Goal: Information Seeking & Learning: Understand process/instructions

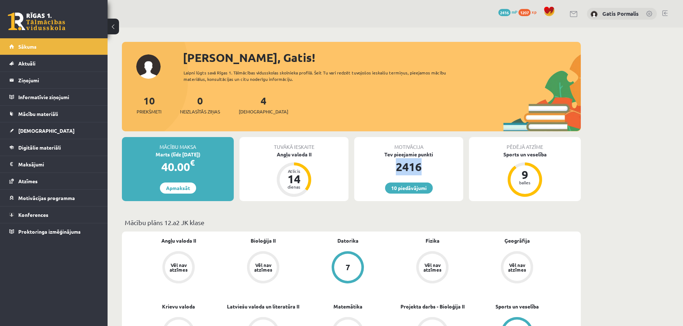
drag, startPoint x: 392, startPoint y: 166, endPoint x: 431, endPoint y: 169, distance: 39.9
click at [431, 169] on div "2416" at bounding box center [408, 166] width 109 height 17
drag, startPoint x: 396, startPoint y: 169, endPoint x: 437, endPoint y: 171, distance: 41.6
click at [437, 171] on div "2416" at bounding box center [408, 166] width 109 height 17
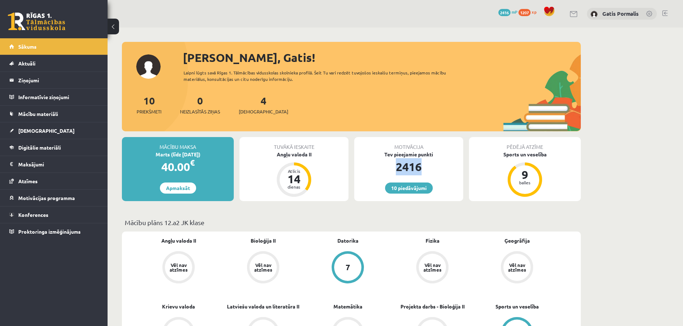
click at [437, 172] on div "2416" at bounding box center [408, 166] width 109 height 17
drag, startPoint x: 398, startPoint y: 168, endPoint x: 439, endPoint y: 171, distance: 40.9
click at [439, 171] on div "2416" at bounding box center [408, 166] width 109 height 17
click at [439, 172] on div "2416" at bounding box center [408, 166] width 109 height 17
click at [399, 169] on div "2416" at bounding box center [408, 166] width 109 height 17
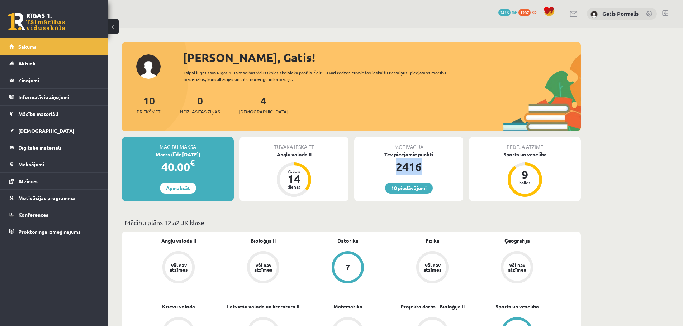
drag, startPoint x: 393, startPoint y: 167, endPoint x: 443, endPoint y: 171, distance: 49.6
click at [443, 171] on div "2416" at bounding box center [408, 166] width 109 height 17
click at [440, 173] on div "2416" at bounding box center [408, 166] width 109 height 17
click at [428, 186] on link "10 piedāvājumi" at bounding box center [409, 188] width 48 height 11
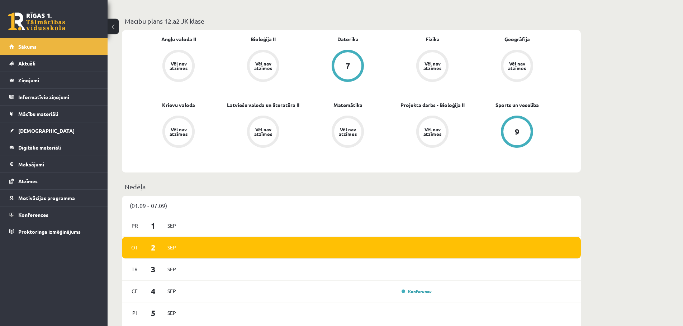
scroll to position [215, 0]
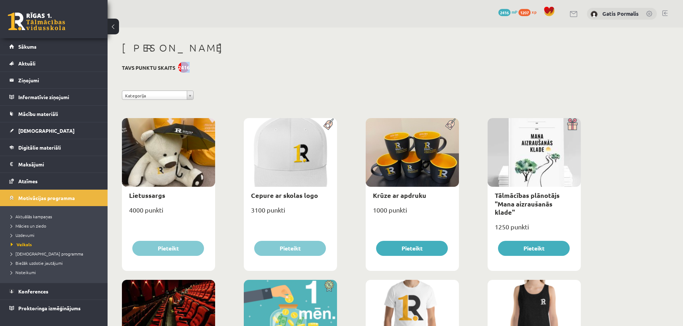
drag, startPoint x: 179, startPoint y: 68, endPoint x: 202, endPoint y: 68, distance: 22.6
drag, startPoint x: 187, startPoint y: 68, endPoint x: 182, endPoint y: 68, distance: 5.0
click at [187, 68] on div "2416" at bounding box center [183, 67] width 11 height 11
click at [179, 68] on div "2416" at bounding box center [183, 67] width 11 height 11
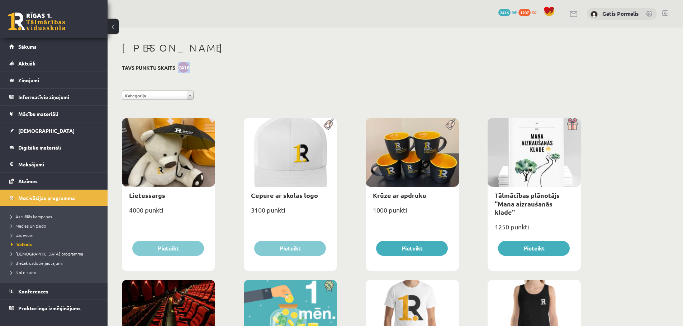
drag, startPoint x: 178, startPoint y: 68, endPoint x: 193, endPoint y: 72, distance: 15.3
click at [53, 46] on link "Sākums" at bounding box center [53, 46] width 89 height 16
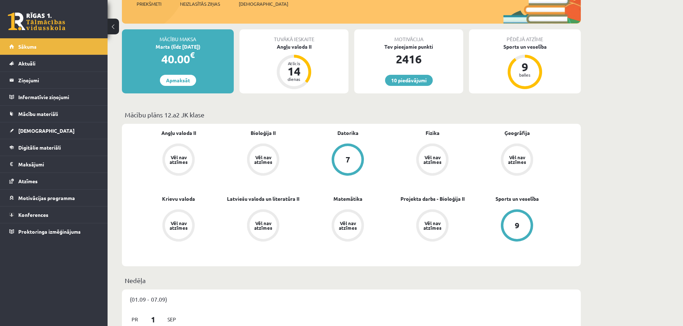
scroll to position [215, 0]
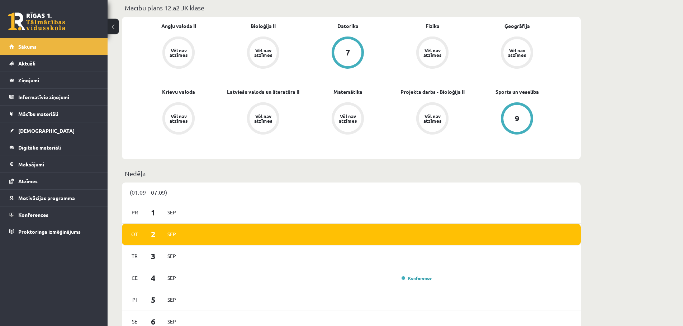
click at [425, 128] on div "Vēl nav atzīmes" at bounding box center [431, 118] width 27 height 27
click at [320, 106] on link "Vēl nav atzīmes" at bounding box center [347, 119] width 85 height 34
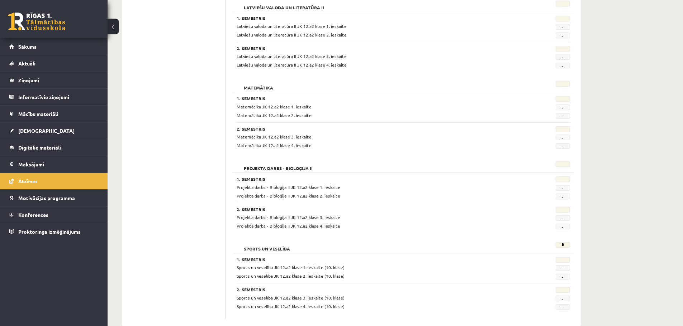
scroll to position [615, 0]
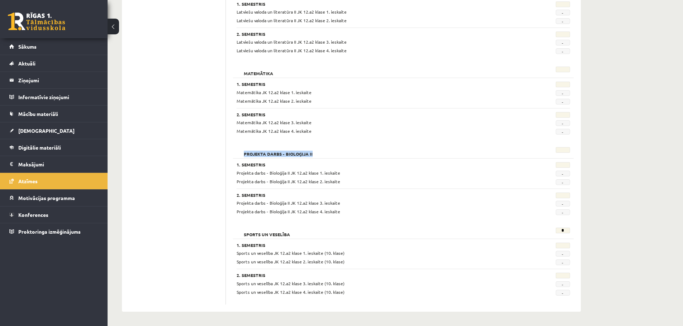
drag, startPoint x: 241, startPoint y: 152, endPoint x: 322, endPoint y: 152, distance: 81.0
click at [322, 152] on div "Projekta darbs - Bioloģija II" at bounding box center [374, 152] width 287 height 10
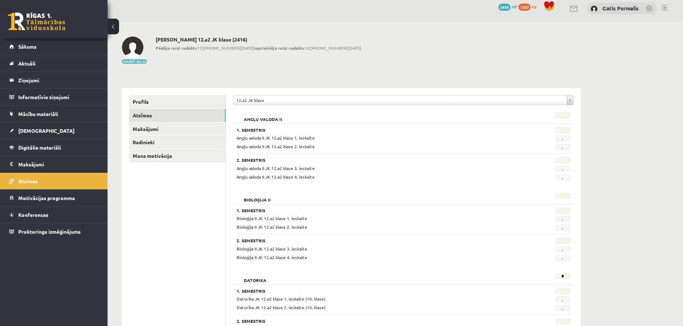
scroll to position [0, 0]
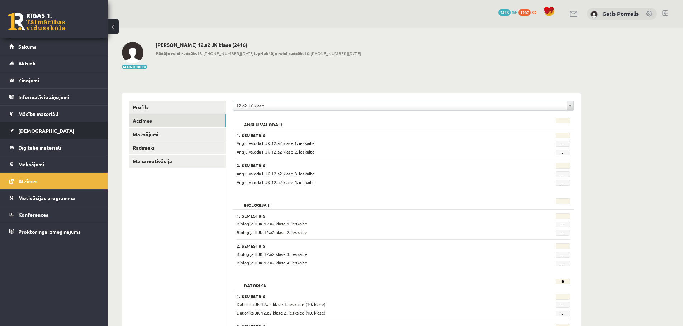
click at [53, 135] on link "[DEMOGRAPHIC_DATA]" at bounding box center [53, 131] width 89 height 16
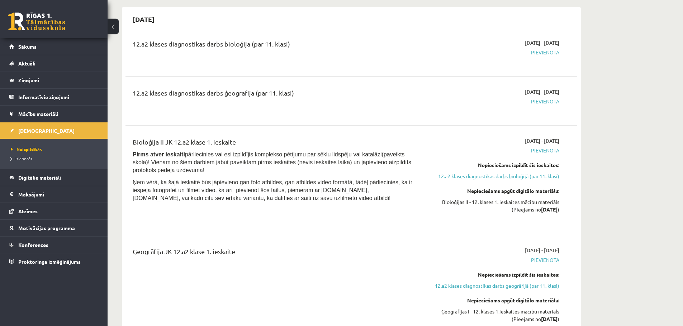
scroll to position [573, 0]
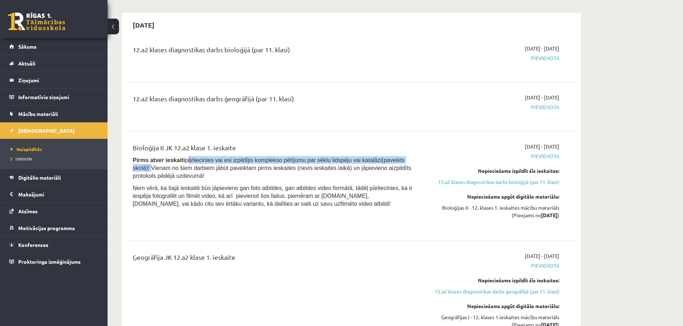
drag, startPoint x: 195, startPoint y: 143, endPoint x: 394, endPoint y: 144, distance: 199.2
click at [394, 157] on span "Pirms atver ieskaiti pārliecinies vai esi izpildījis komplekso pētījumu par sēk…" at bounding box center [272, 168] width 278 height 22
drag, startPoint x: 131, startPoint y: 151, endPoint x: 253, endPoint y: 159, distance: 122.1
click at [253, 159] on div "Bioloģija II JK 12.a2 klase 1. ieskaite Pirms atver ieskaiti pārliecinies vai e…" at bounding box center [272, 186] width 291 height 86
click at [253, 159] on p "Pirms atver ieskaiti pārliecinies vai esi izpildījis komplekso pētījumu par sēk…" at bounding box center [273, 168] width 281 height 24
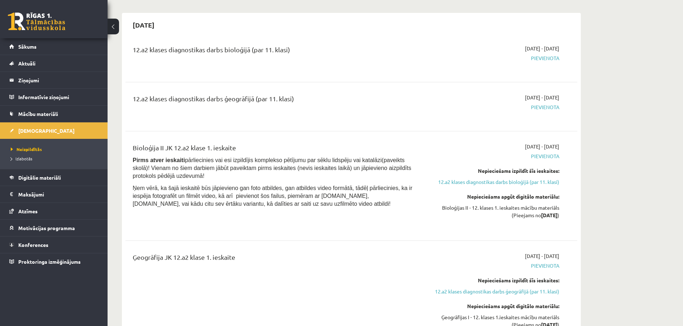
drag, startPoint x: 253, startPoint y: 159, endPoint x: 226, endPoint y: 210, distance: 57.4
click at [226, 210] on div "Bioloģija II JK 12.a2 klase 1. ieskaite Pirms atver ieskaiti pārliecinies vai e…" at bounding box center [272, 186] width 291 height 86
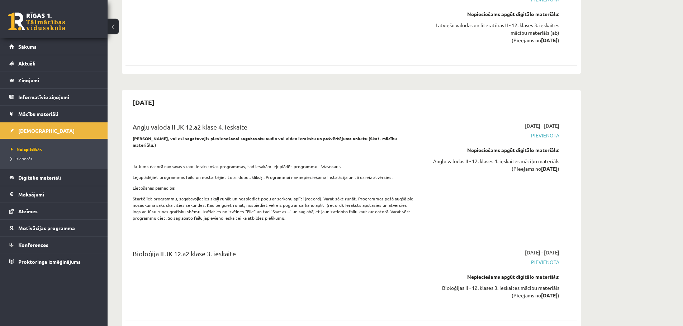
scroll to position [3439, 0]
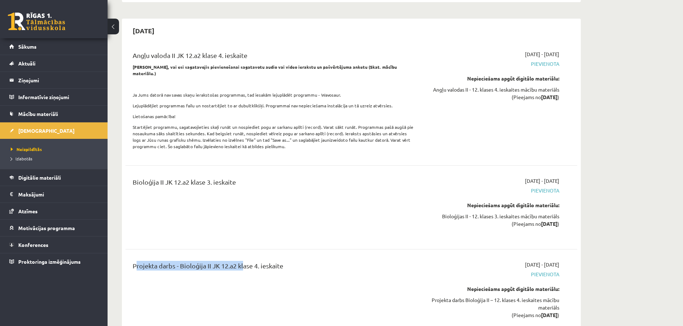
drag, startPoint x: 130, startPoint y: 207, endPoint x: 241, endPoint y: 202, distance: 110.8
click at [241, 254] on div "Projekta darbs - Bioloģija II JK 12.a2 klase 4. ieskaite 2026-02-01 - 2026-02-2…" at bounding box center [350, 295] width 451 height 82
click at [259, 261] on div "Projekta darbs - Bioloģija II JK 12.a2 klase 4. ieskaite" at bounding box center [273, 267] width 281 height 13
drag, startPoint x: 289, startPoint y: 207, endPoint x: 136, endPoint y: 199, distance: 153.2
click at [136, 254] on div "Projekta darbs - Bioloģija II JK 12.a2 klase 4. ieskaite 2026-02-01 - 2026-02-2…" at bounding box center [350, 295] width 451 height 82
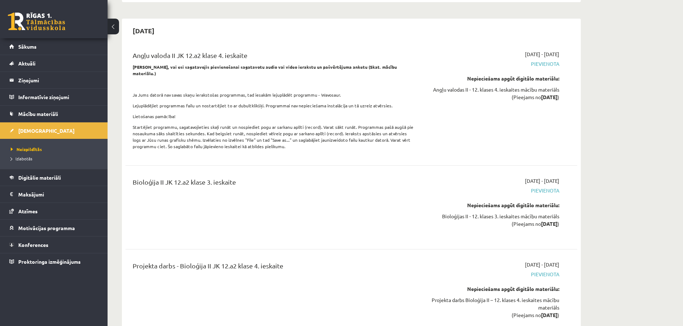
click at [177, 254] on div "Projekta darbs - Bioloģija II JK 12.a2 klase 4. ieskaite 2026-02-01 - 2026-02-2…" at bounding box center [350, 295] width 451 height 82
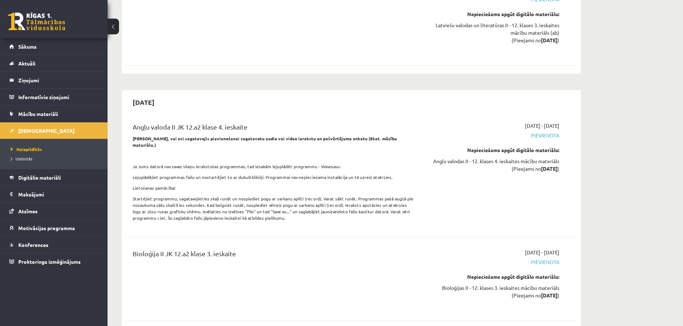
drag, startPoint x: 324, startPoint y: 190, endPoint x: 293, endPoint y: 198, distance: 31.5
click at [293, 249] on div "Bioloģija II JK 12.a2 klase 3. ieskaite" at bounding box center [273, 255] width 281 height 13
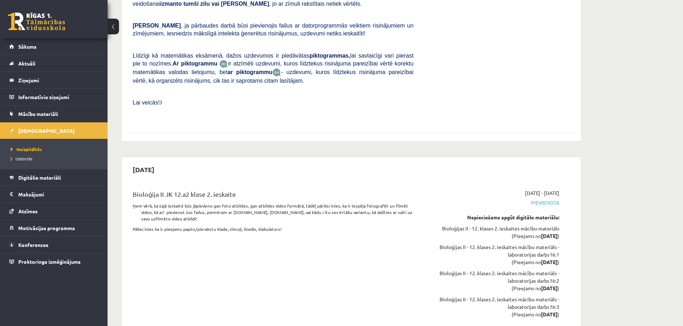
scroll to position [1863, 0]
drag, startPoint x: 337, startPoint y: 223, endPoint x: 296, endPoint y: 222, distance: 41.2
click at [296, 222] on div "Bioloģija II JK 12.a2 klase 2. ieskaite Ņem vērā, ka šajā ieskaitē būs jāpievie…" at bounding box center [272, 260] width 291 height 139
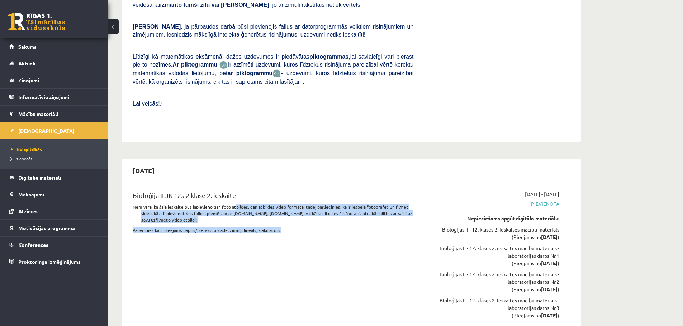
drag, startPoint x: 234, startPoint y: 174, endPoint x: 321, endPoint y: 192, distance: 88.9
click at [321, 192] on div "Bioloģija II JK 12.a2 klase 2. ieskaite Ņem vērā, ka šajā ieskaitē būs jāpievie…" at bounding box center [272, 260] width 291 height 139
click at [314, 227] on p "Pāliecinies ka ir pieejams papīrs/pierakstu klade, zīmuļi, lineāls, klakulators!" at bounding box center [273, 230] width 281 height 6
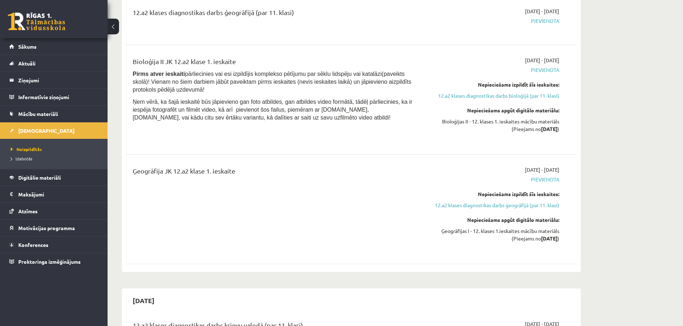
scroll to position [645, 0]
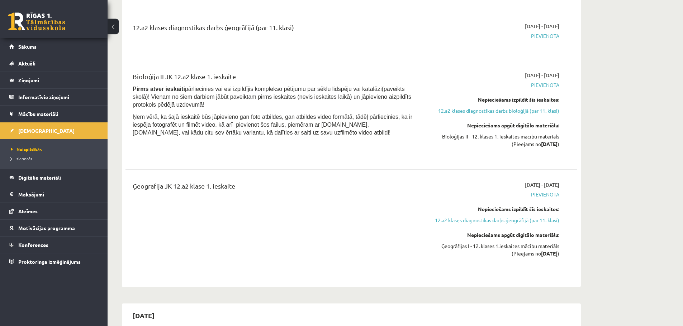
drag, startPoint x: 313, startPoint y: 197, endPoint x: 289, endPoint y: 192, distance: 24.8
click at [289, 192] on div "Ģeogrāfija JK 12.a2 klase 1. ieskaite" at bounding box center [272, 224] width 291 height 86
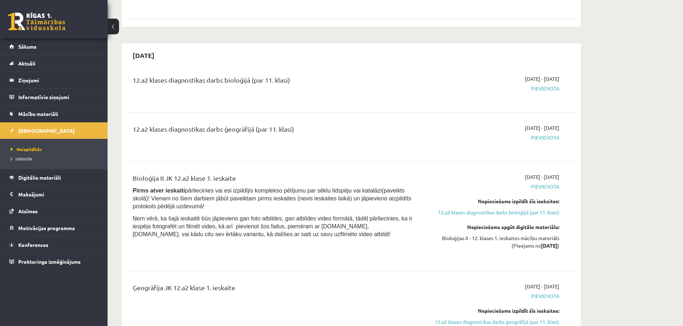
scroll to position [573, 0]
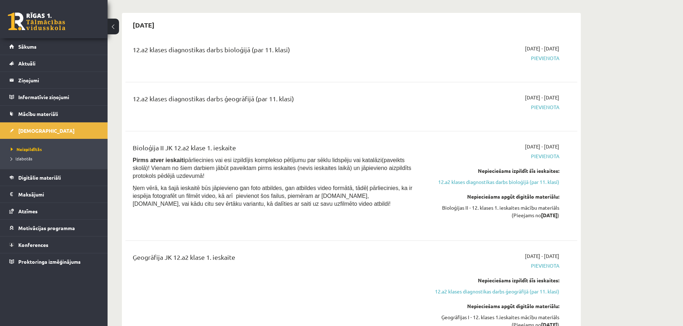
drag, startPoint x: 206, startPoint y: 130, endPoint x: 369, endPoint y: 109, distance: 164.1
click at [369, 109] on div "12.a2 klases diagnostikas darbs ģeogrāfijā (par 11. klasi) 2025-09-16 - 2025-09…" at bounding box center [350, 107] width 451 height 40
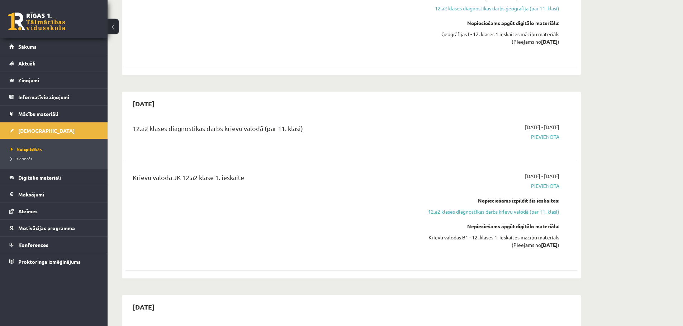
scroll to position [932, 0]
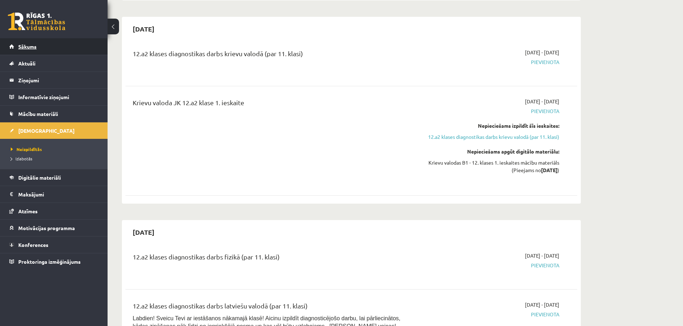
click at [66, 42] on link "Sākums" at bounding box center [53, 46] width 89 height 16
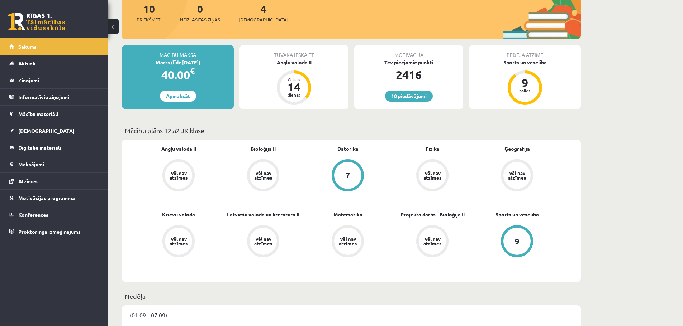
scroll to position [143, 0]
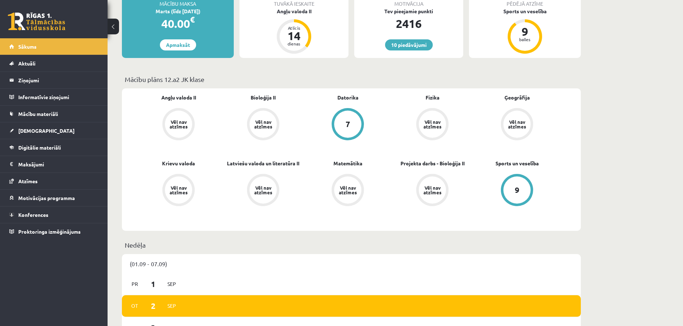
click at [415, 174] on link "Vēl nav atzīmes" at bounding box center [432, 191] width 85 height 34
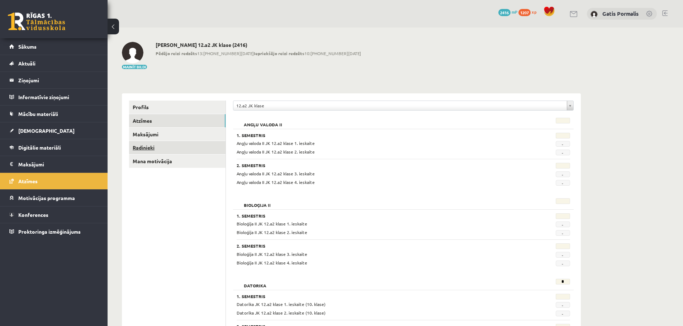
click at [183, 153] on link "Radinieki" at bounding box center [177, 147] width 96 height 13
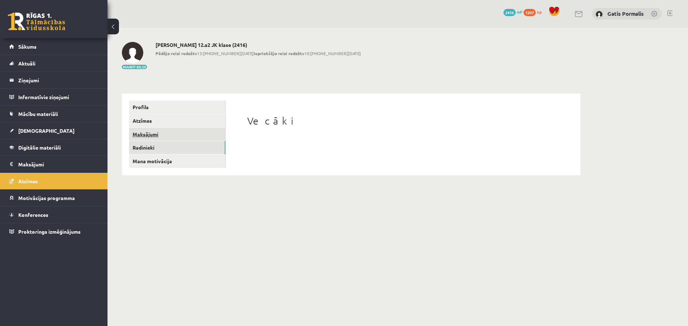
click at [179, 134] on link "Maksājumi" at bounding box center [177, 134] width 96 height 13
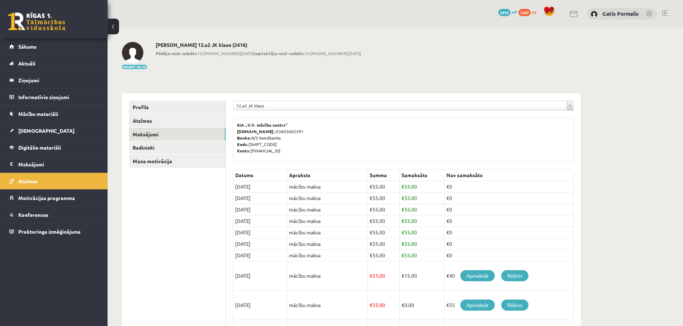
click at [175, 120] on link "Atzīmes" at bounding box center [177, 120] width 96 height 13
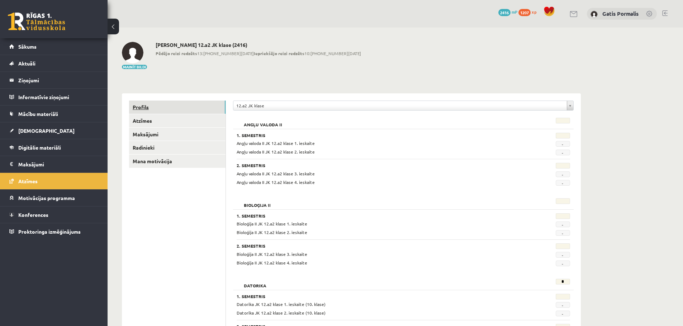
click at [171, 110] on link "Profils" at bounding box center [177, 107] width 96 height 13
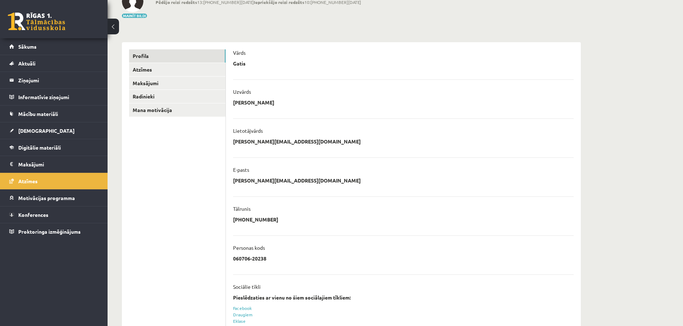
scroll to position [34, 0]
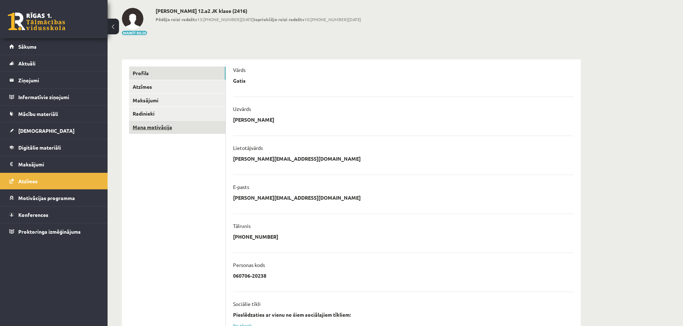
click at [182, 130] on link "Mana motivācija" at bounding box center [177, 127] width 96 height 13
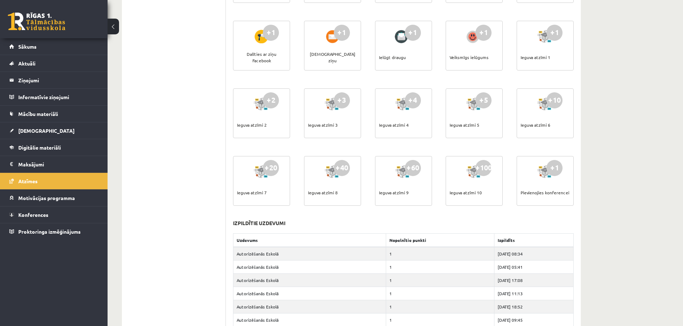
scroll to position [34, 0]
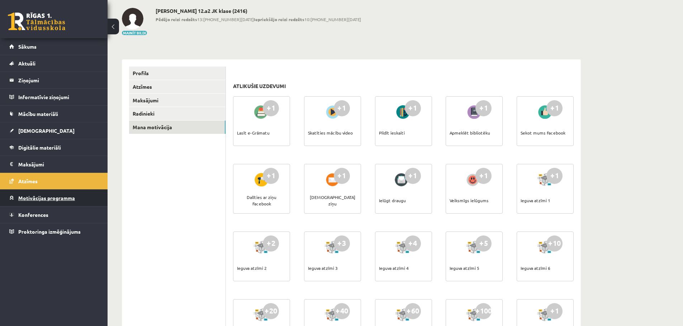
click at [39, 202] on link "Motivācijas programma" at bounding box center [53, 198] width 89 height 16
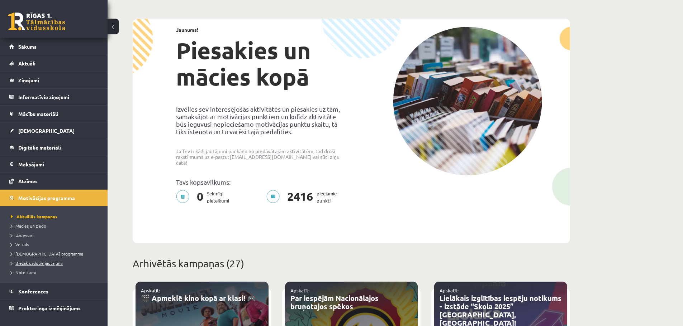
click at [54, 264] on span "Biežāk uzdotie jautājumi" at bounding box center [37, 263] width 52 height 6
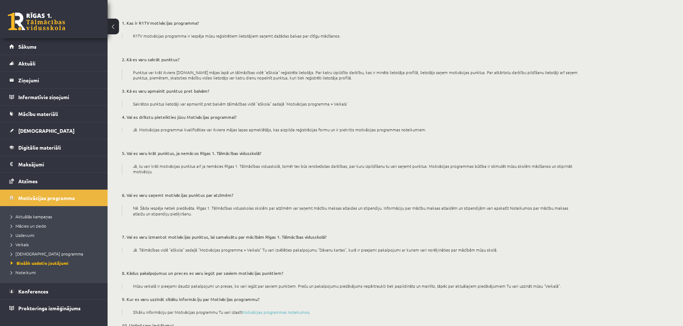
scroll to position [96, 0]
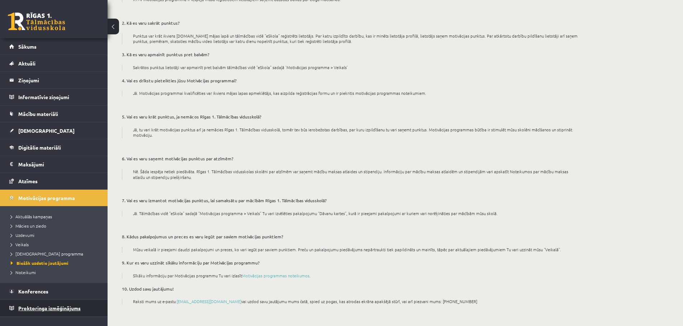
click at [64, 305] on link "Proktoringa izmēģinājums" at bounding box center [53, 308] width 89 height 16
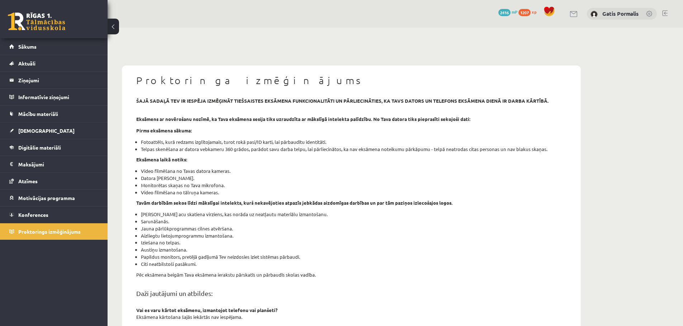
drag, startPoint x: 161, startPoint y: 172, endPoint x: 234, endPoint y: 193, distance: 76.0
click at [234, 193] on ul "Video filmēšana no Tavas datora kameras. Datora ekrāna koplietošana. Monitorēta…" at bounding box center [351, 182] width 430 height 28
click at [234, 193] on li "Video filmēšana no tālruņa kameras." at bounding box center [353, 192] width 425 height 7
